Goal: Information Seeking & Learning: Compare options

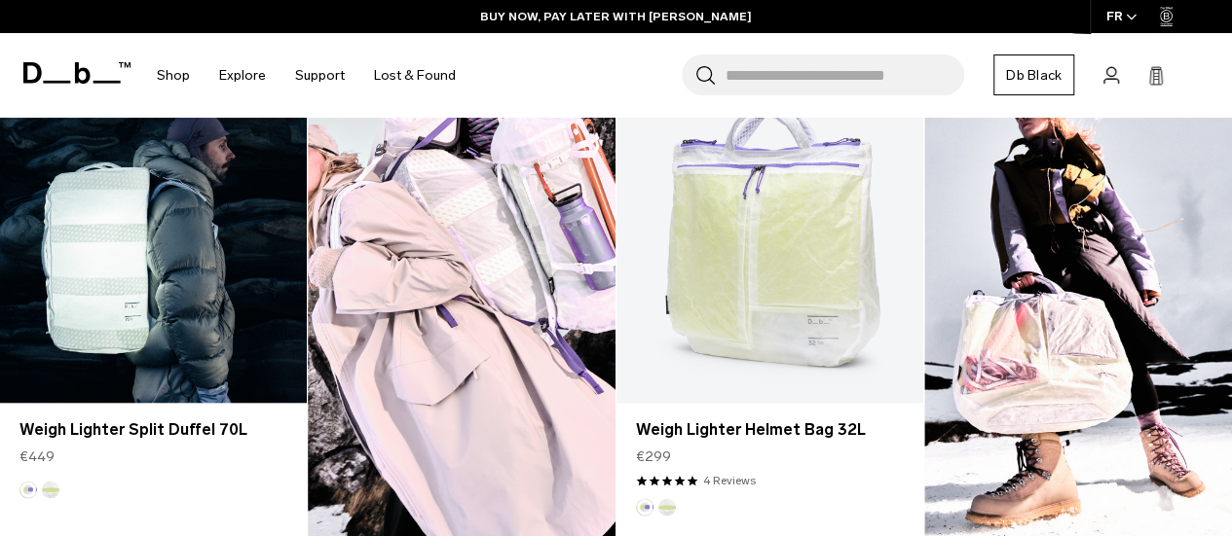
scroll to position [1600, 0]
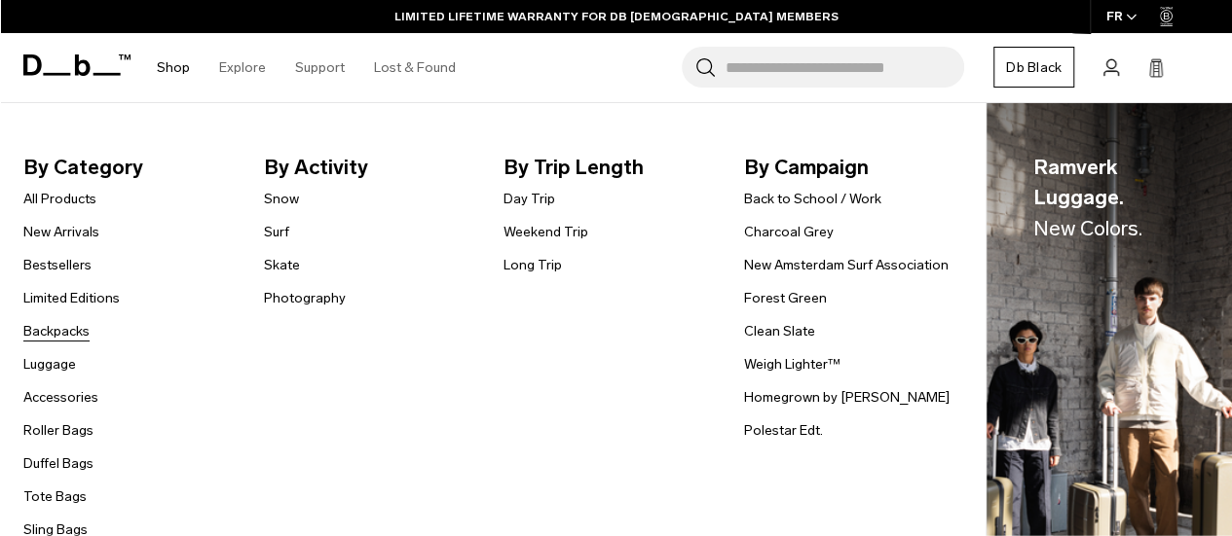
click at [55, 331] on link "Backpacks" at bounding box center [56, 331] width 66 height 20
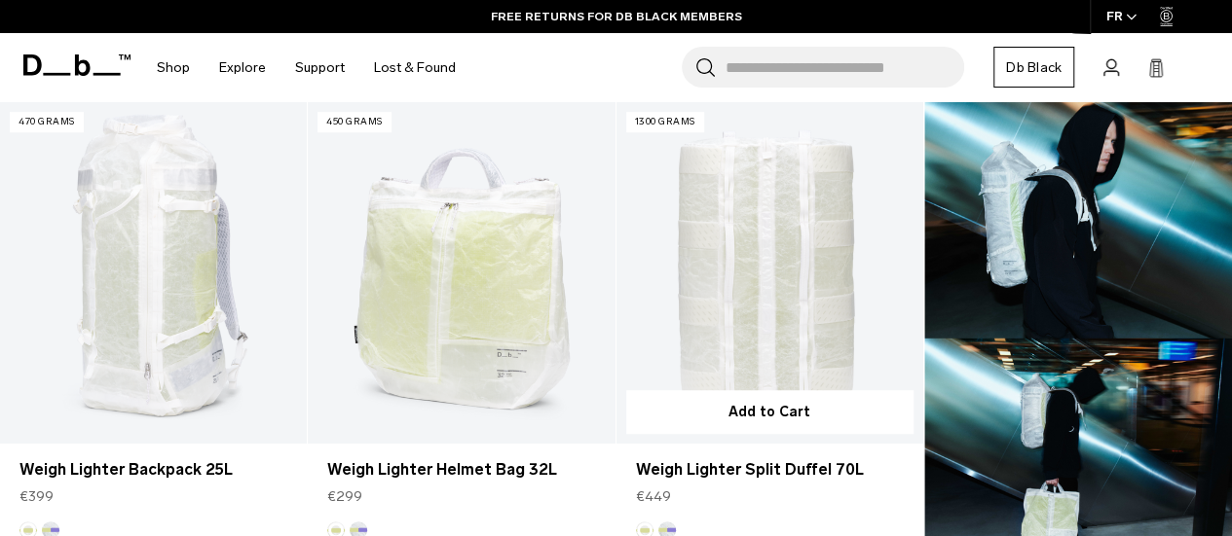
scroll to position [585, 0]
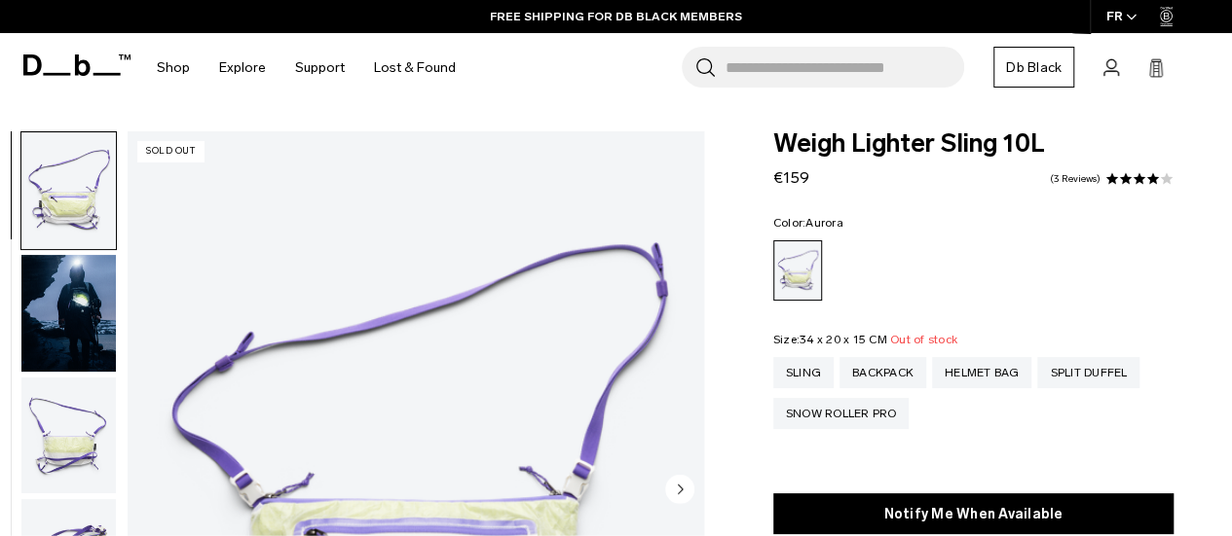
scroll to position [126, 0]
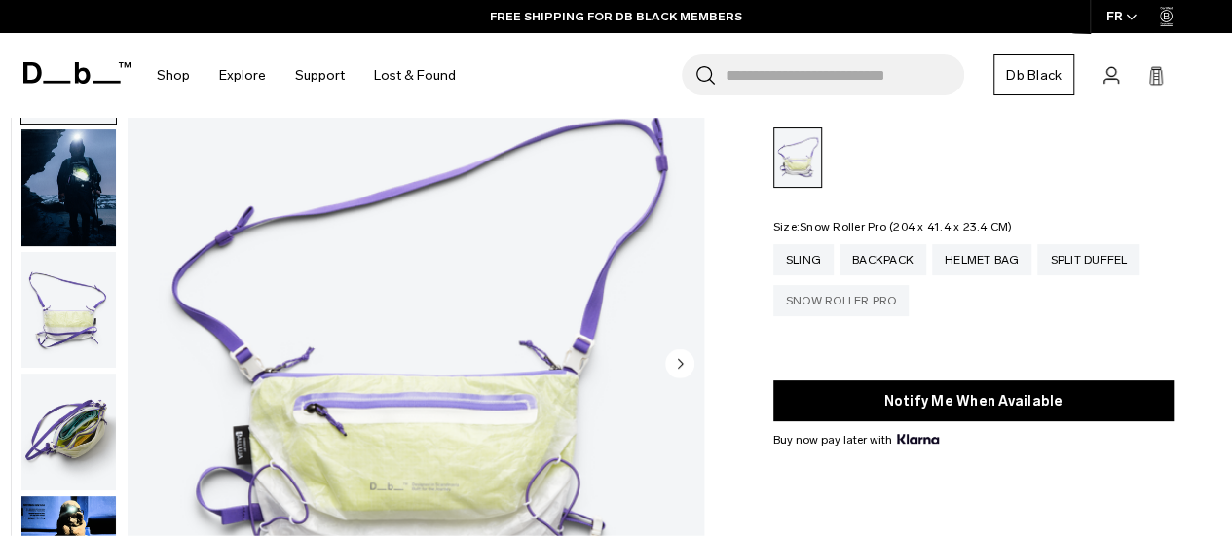
click at [859, 301] on div "Snow Roller Pro" at bounding box center [841, 300] width 136 height 31
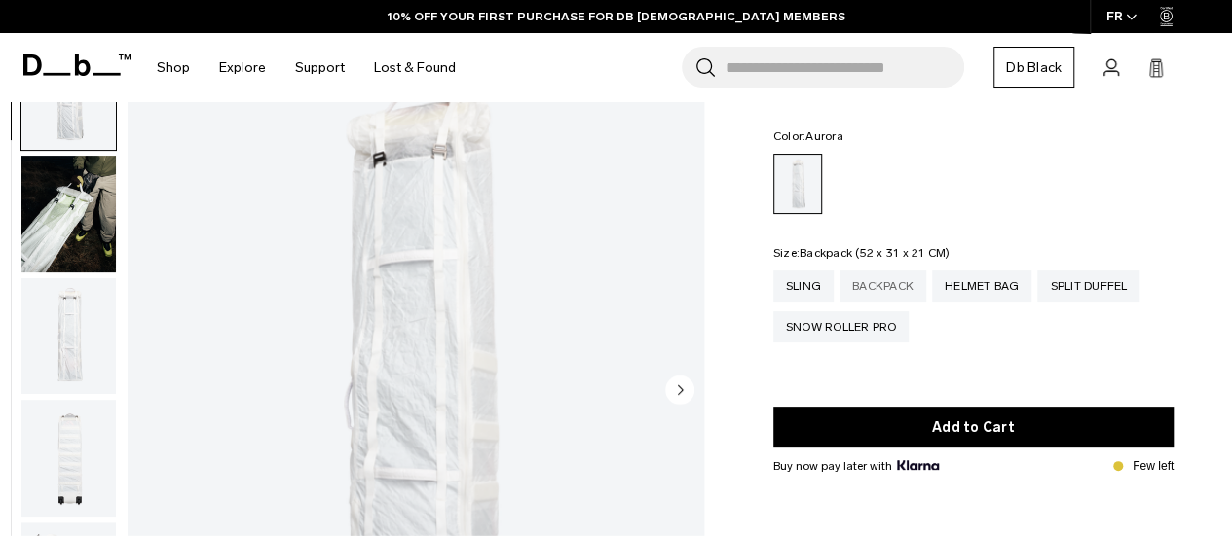
click at [894, 277] on div "Backpack" at bounding box center [882, 286] width 87 height 31
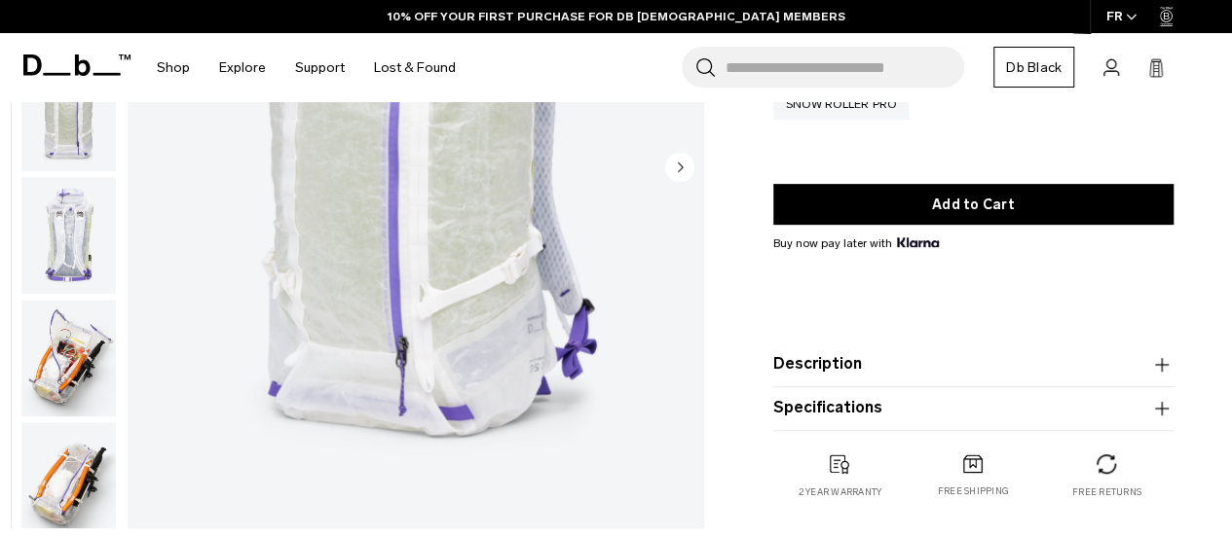
click at [74, 371] on img "button" at bounding box center [68, 358] width 94 height 117
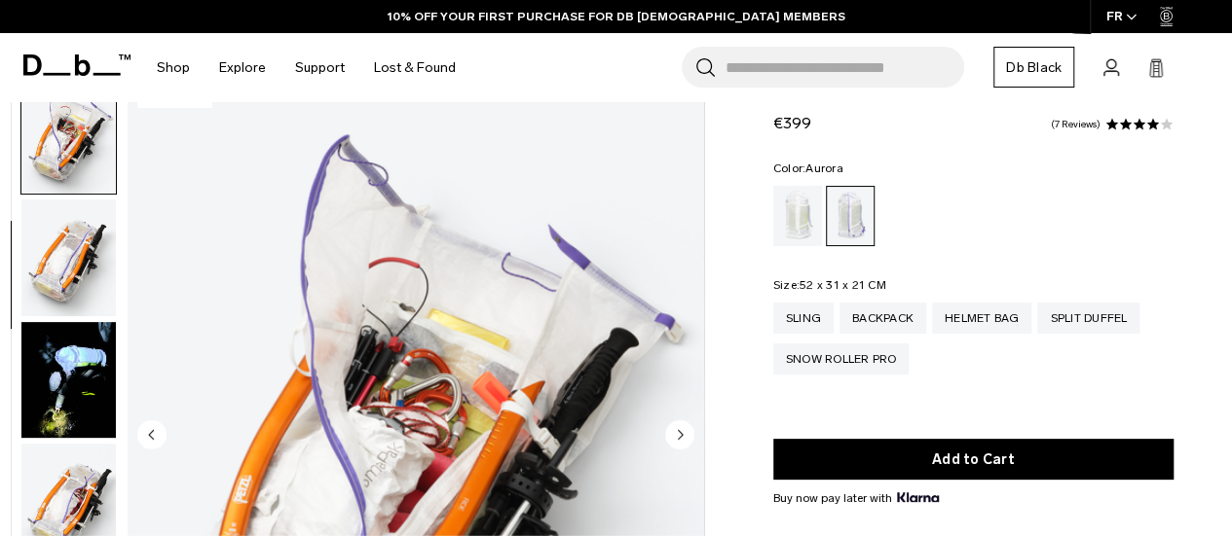
scroll to position [55, 0]
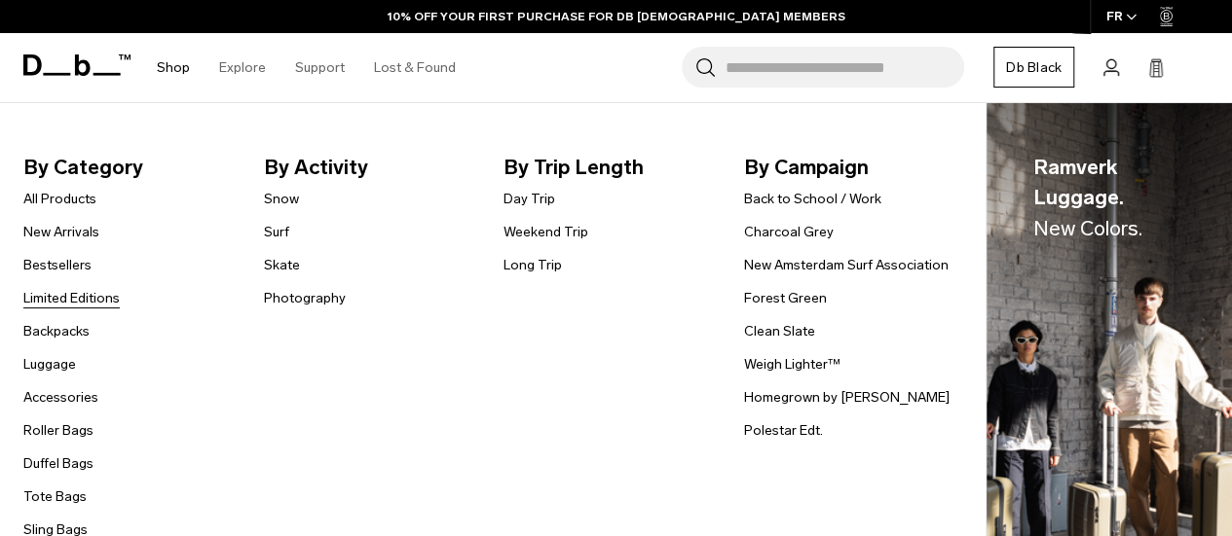
click at [69, 300] on link "Limited Editions" at bounding box center [71, 298] width 96 height 20
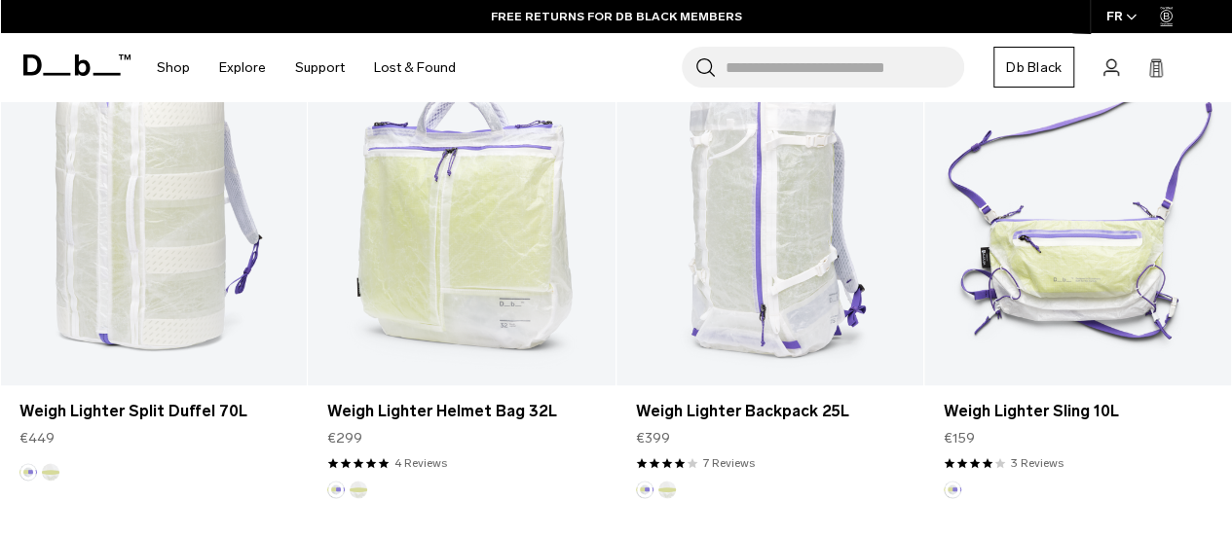
scroll to position [1139, 0]
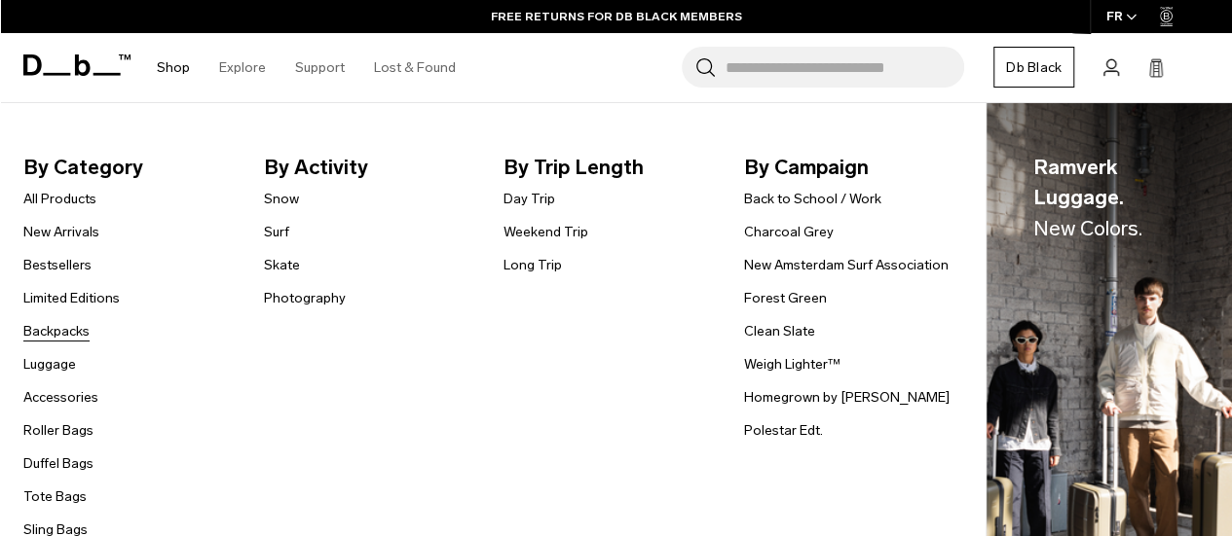
click at [56, 327] on link "Backpacks" at bounding box center [56, 331] width 66 height 20
click at [787, 237] on link "Charcoal Grey" at bounding box center [789, 232] width 90 height 20
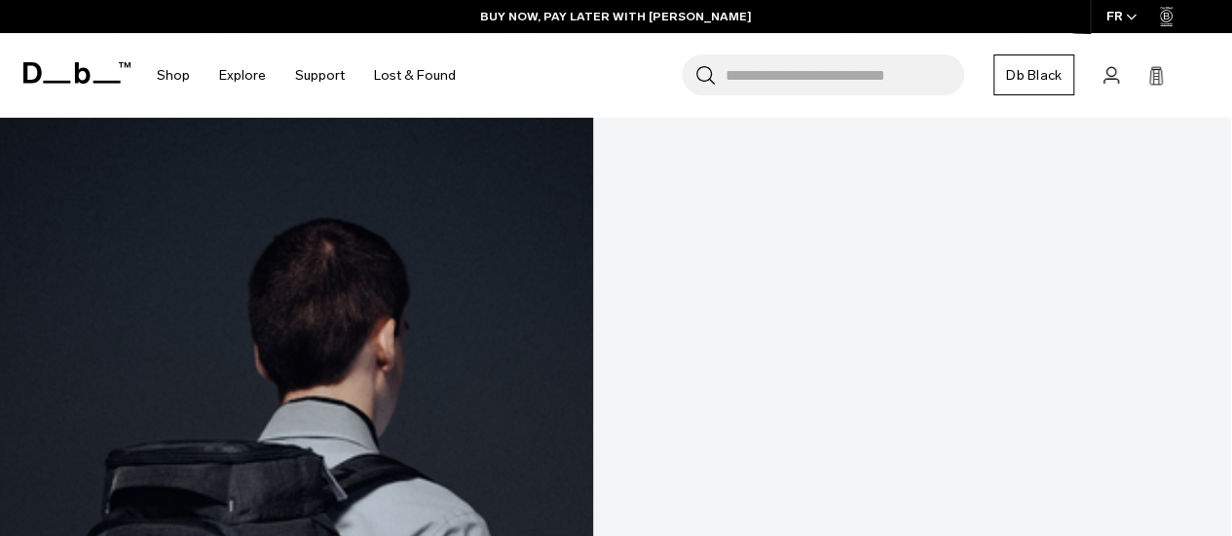
scroll to position [1102, 0]
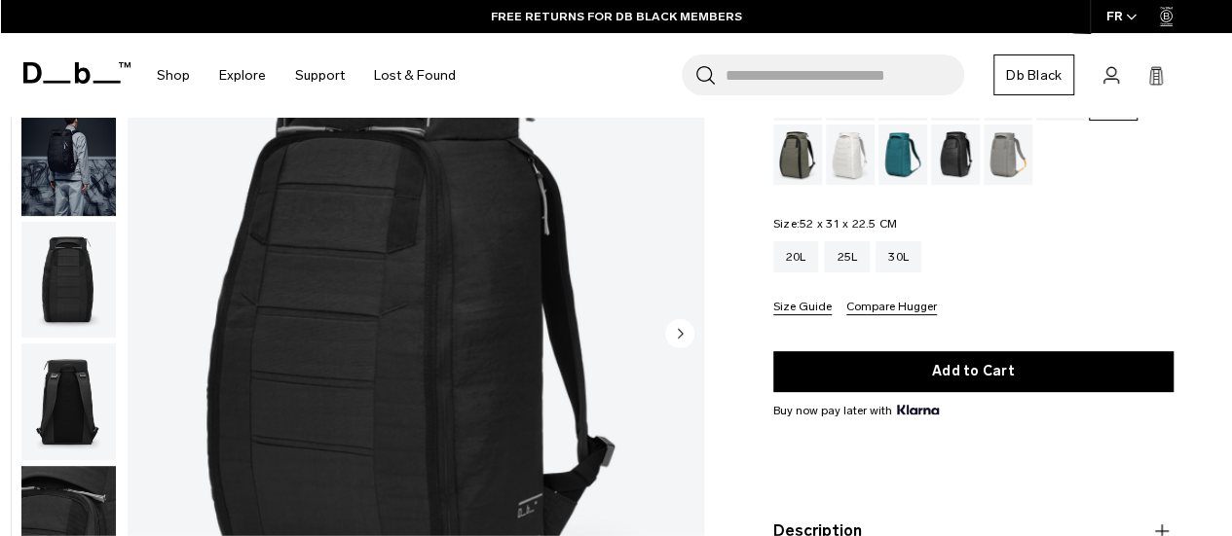
scroll to position [473, 0]
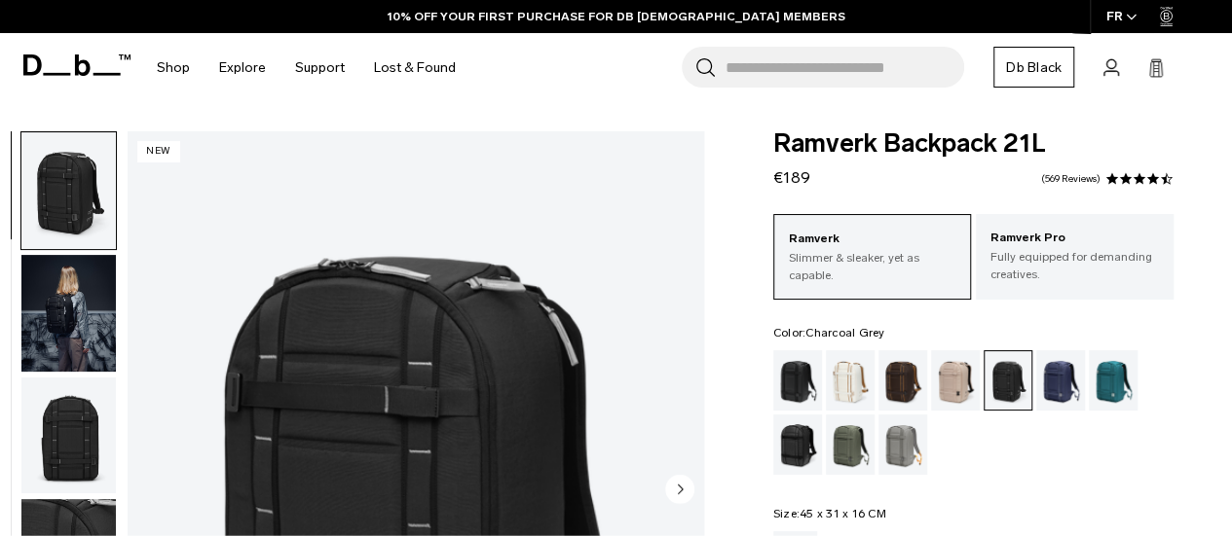
click at [49, 310] on img "button" at bounding box center [68, 313] width 94 height 117
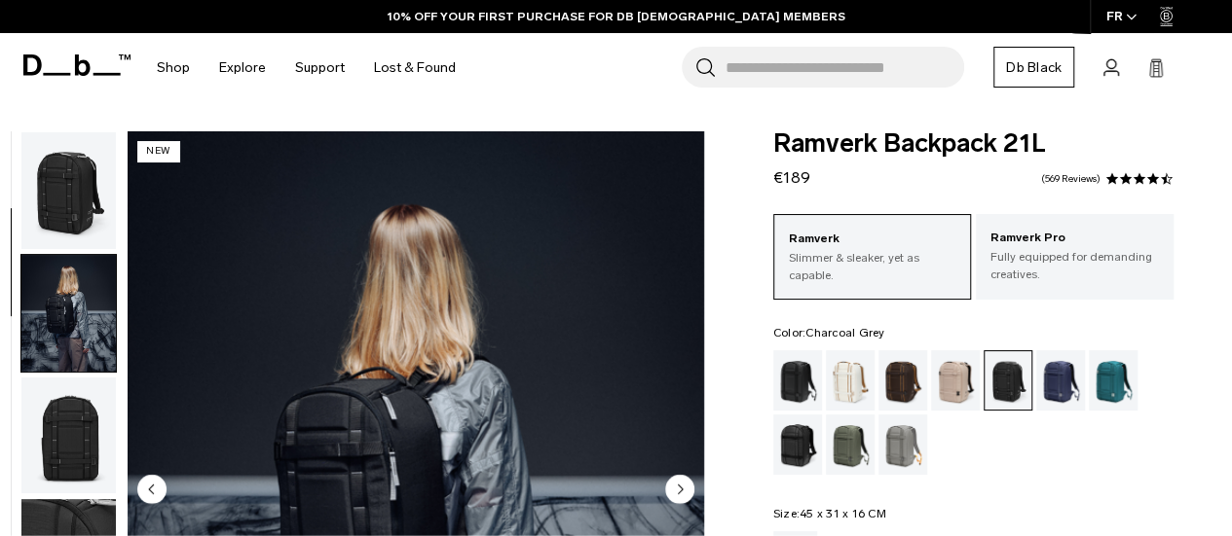
scroll to position [123, 0]
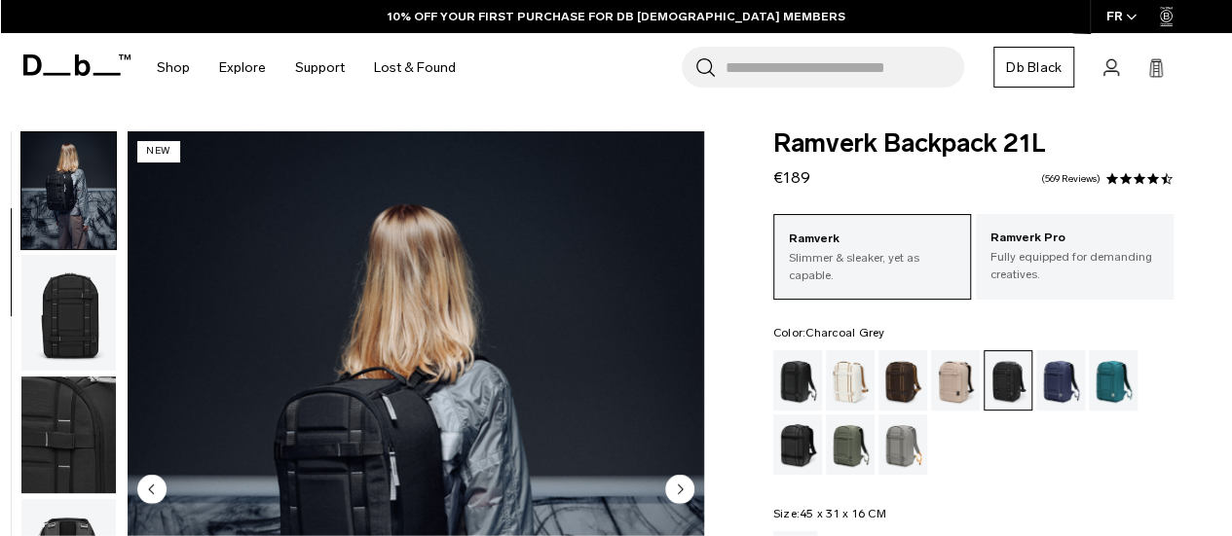
click at [83, 420] on img "button" at bounding box center [68, 435] width 94 height 117
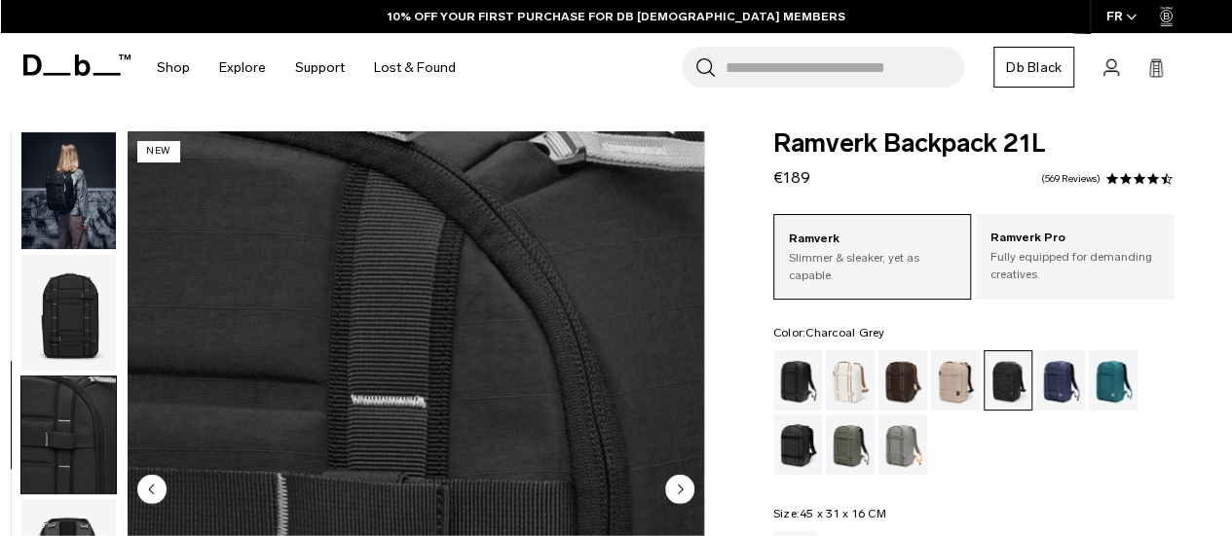
scroll to position [368, 0]
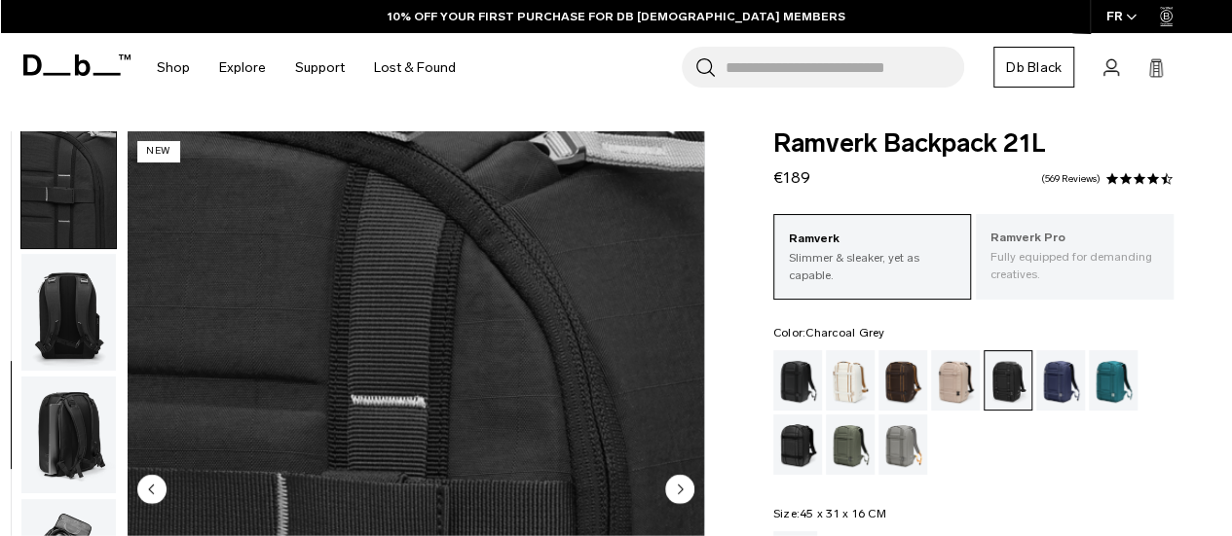
click at [1071, 248] on p "Fully equipped for demanding creatives." at bounding box center [1074, 265] width 168 height 35
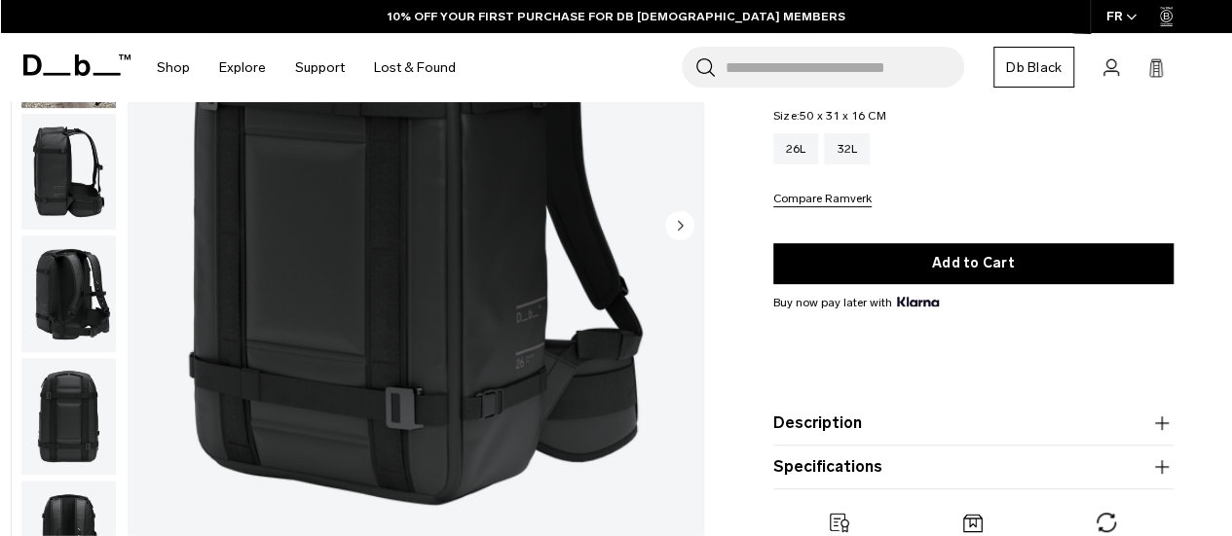
scroll to position [104, 0]
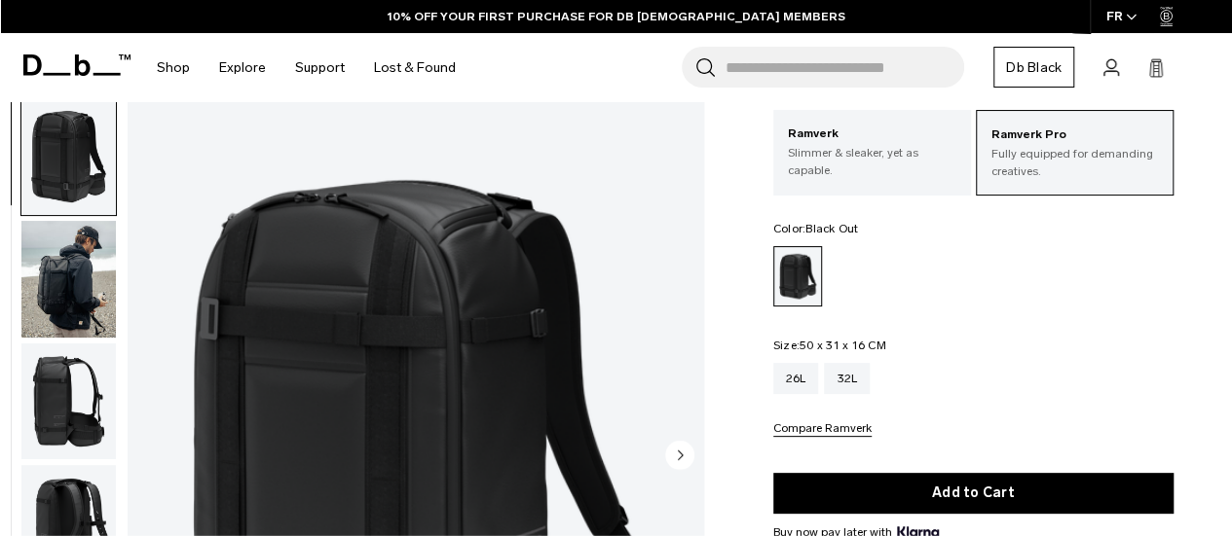
click at [93, 259] on img "button" at bounding box center [68, 279] width 94 height 117
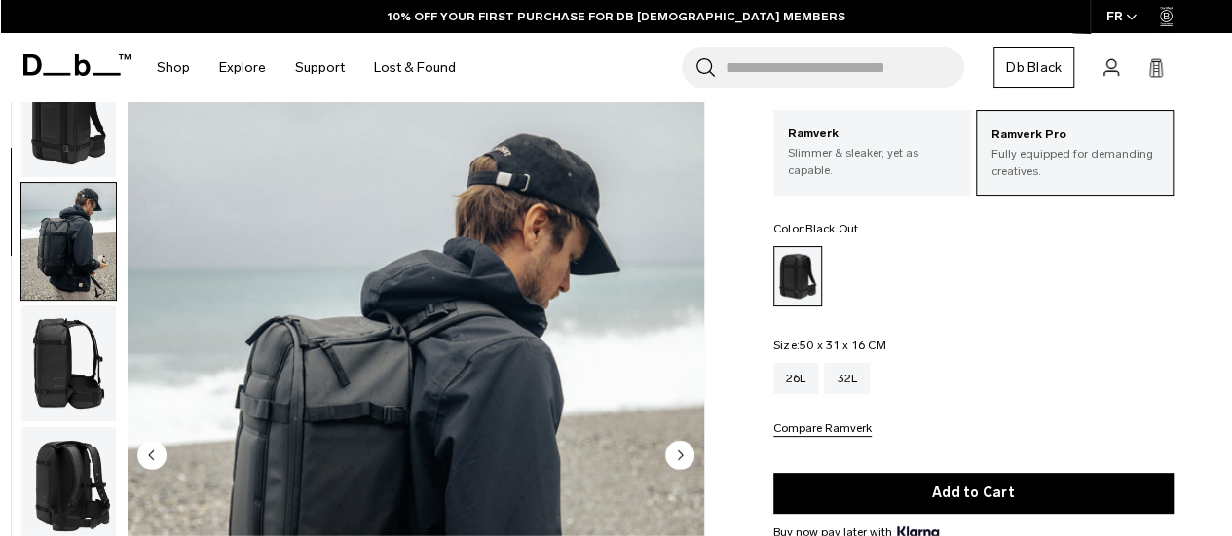
scroll to position [0, 0]
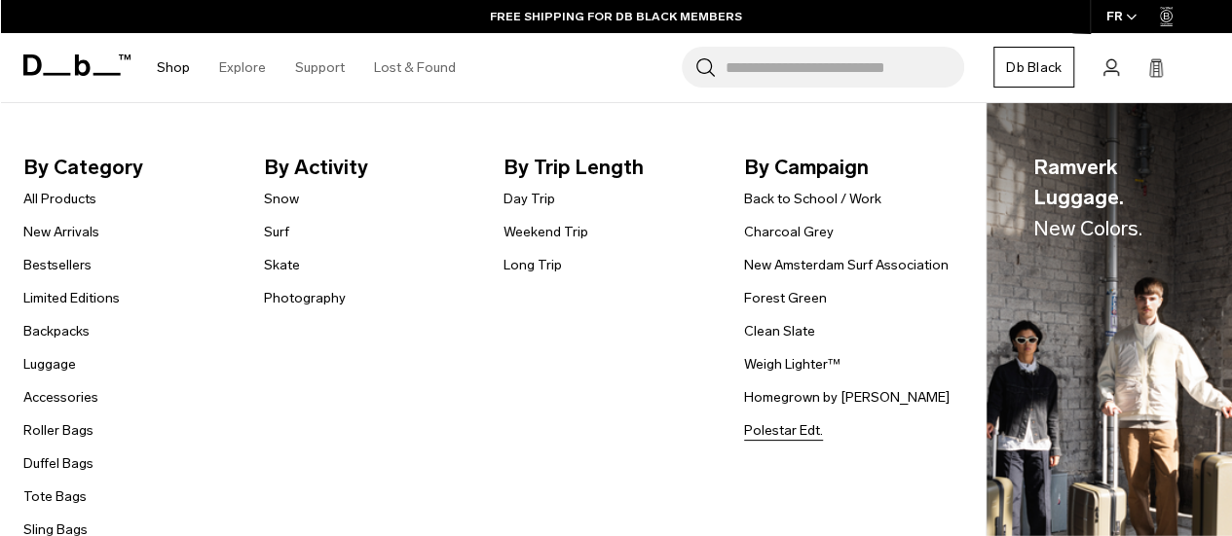
click at [761, 429] on link "Polestar Edt." at bounding box center [783, 431] width 79 height 20
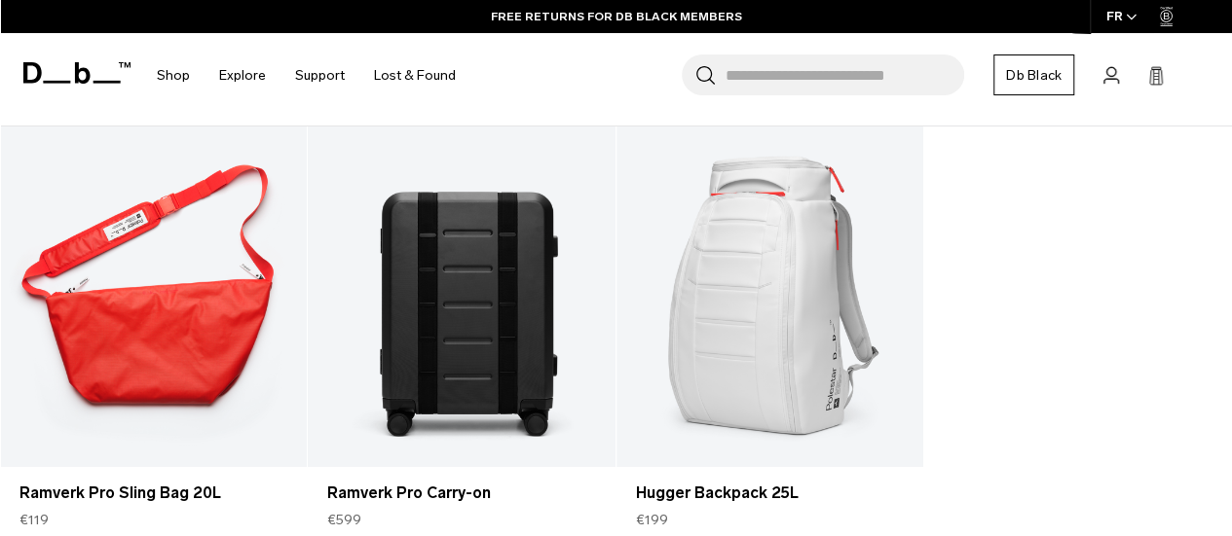
scroll to position [321, 0]
